Goal: Information Seeking & Learning: Learn about a topic

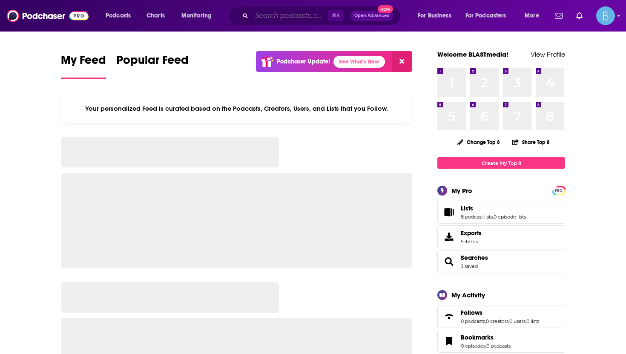
click at [281, 16] on input "Search podcasts, credits, & more..." at bounding box center [290, 16] width 76 height 14
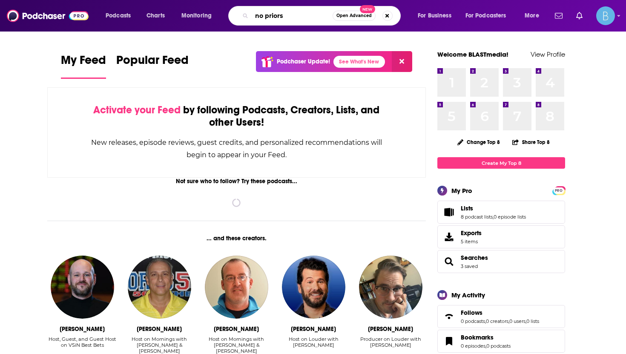
type input "no priors"
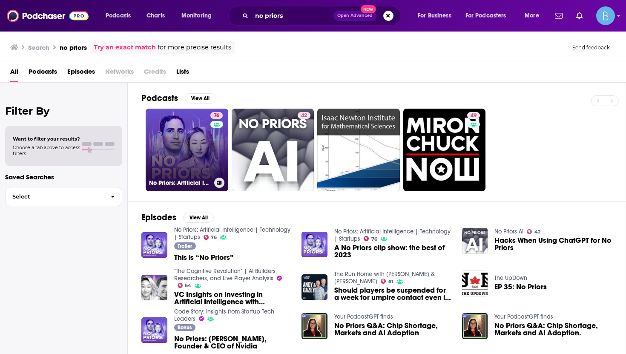
click at [179, 169] on link "76 No Priors: Artificial Intelligence | Technology | Startups" at bounding box center [187, 150] width 83 height 83
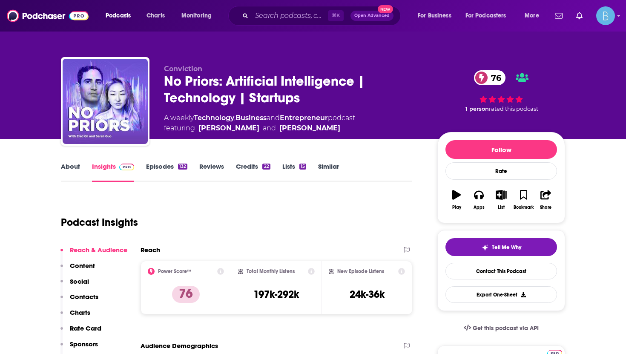
click at [167, 165] on link "Episodes 132" at bounding box center [166, 172] width 41 height 20
